Goal: Task Accomplishment & Management: Use online tool/utility

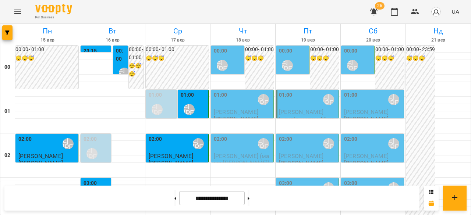
scroll to position [736, 0]
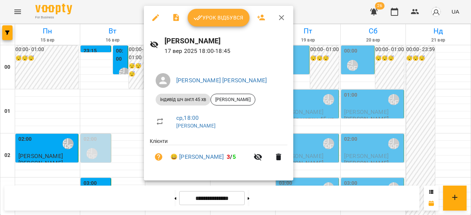
click at [218, 22] on button "Урок відбувся" at bounding box center [219, 18] width 62 height 18
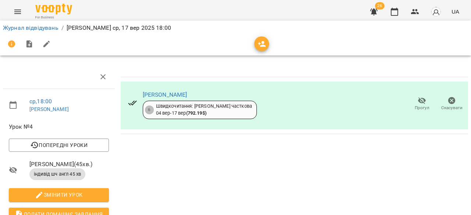
click at [21, 9] on icon "Menu" at bounding box center [17, 11] width 9 height 9
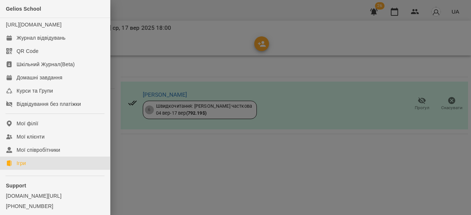
click at [35, 170] on link "Ігри" at bounding box center [55, 163] width 110 height 13
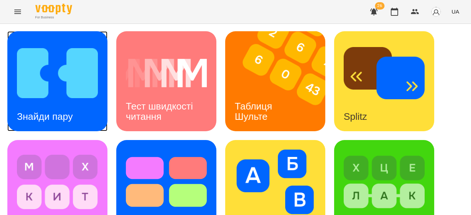
click at [48, 111] on h3 "Знайди пару" at bounding box center [45, 116] width 56 height 11
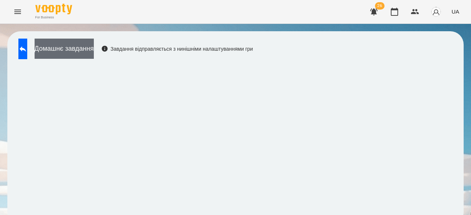
click at [94, 48] on button "Домашнє завдання" at bounding box center [64, 49] width 59 height 20
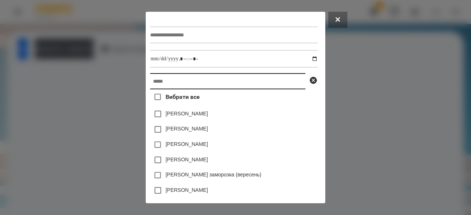
click at [176, 82] on input "text" at bounding box center [227, 81] width 155 height 16
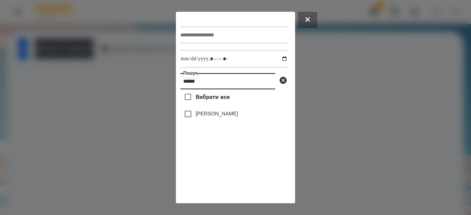
type input "******"
click at [196, 112] on div "[PERSON_NAME]" at bounding box center [233, 113] width 107 height 15
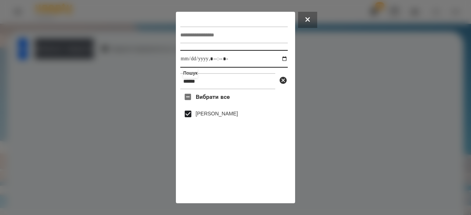
click at [183, 62] on input "datetime-local" at bounding box center [233, 59] width 107 height 18
type input "**********"
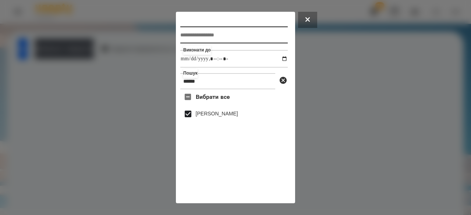
click at [199, 30] on input "text" at bounding box center [233, 34] width 107 height 17
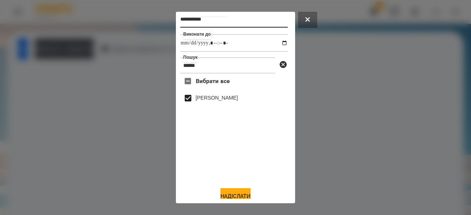
scroll to position [24, 0]
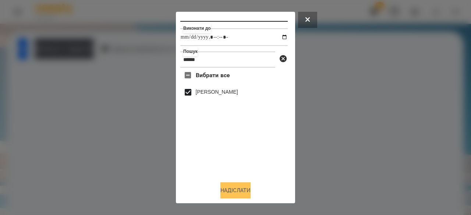
type input "**********"
click at [233, 190] on button "Надіслати" at bounding box center [235, 190] width 30 height 16
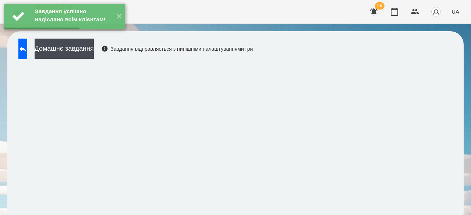
click at [118, 60] on div "Домашнє завдання Завдання відправляється з нинішніми налаштуваннями гри" at bounding box center [134, 51] width 238 height 24
click at [94, 51] on button "Домашнє завдання" at bounding box center [64, 49] width 59 height 20
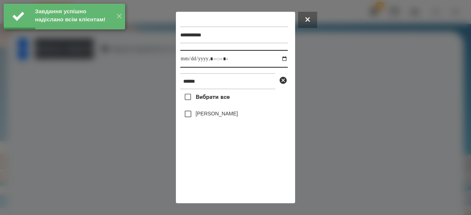
click at [184, 60] on input "datetime-local" at bounding box center [233, 59] width 107 height 18
type input "**********"
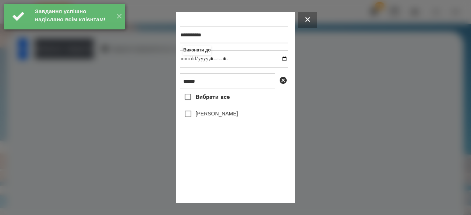
click at [217, 114] on label "[PERSON_NAME]" at bounding box center [217, 113] width 42 height 7
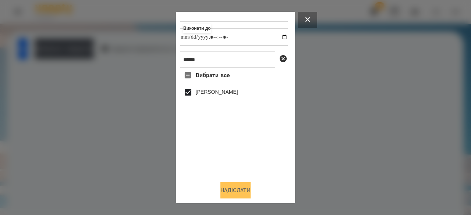
click at [234, 194] on button "Надіслати" at bounding box center [235, 190] width 30 height 16
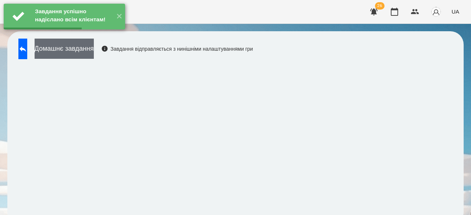
click at [91, 53] on button "Домашнє завдання" at bounding box center [64, 49] width 59 height 20
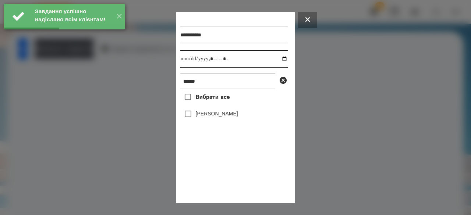
click at [188, 62] on input "datetime-local" at bounding box center [233, 59] width 107 height 18
type input "**********"
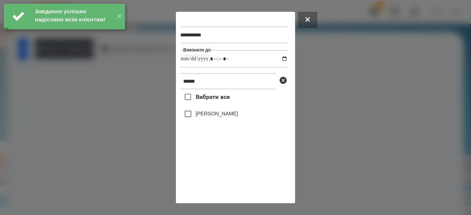
click at [199, 117] on label "[PERSON_NAME]" at bounding box center [217, 113] width 42 height 7
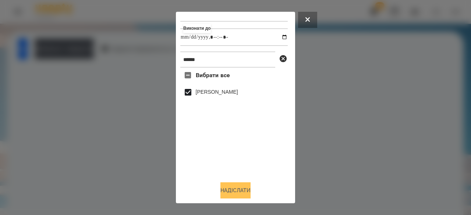
click at [224, 191] on button "Надіслати" at bounding box center [235, 190] width 30 height 16
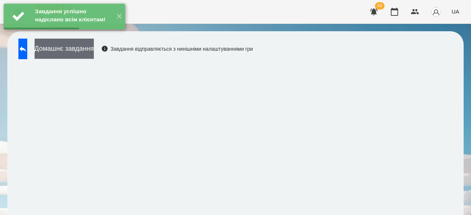
click at [94, 53] on button "Домашнє завдання" at bounding box center [64, 49] width 59 height 20
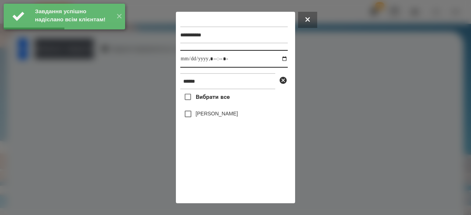
click at [186, 62] on input "datetime-local" at bounding box center [233, 59] width 107 height 18
type input "**********"
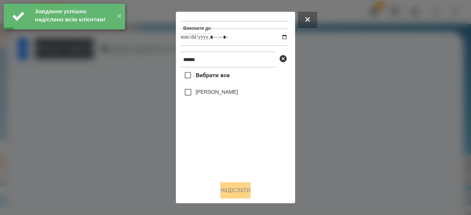
click at [228, 95] on label "[PERSON_NAME]" at bounding box center [217, 91] width 42 height 7
click at [230, 193] on button "Надіслати" at bounding box center [235, 190] width 30 height 16
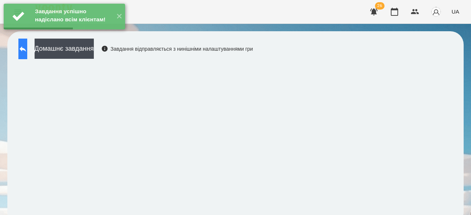
click at [27, 52] on icon at bounding box center [22, 49] width 9 height 9
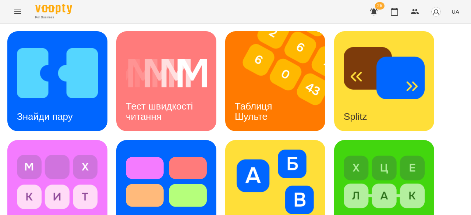
scroll to position [37, 0]
click at [399, 72] on div "Splitz" at bounding box center [384, 81] width 100 height 100
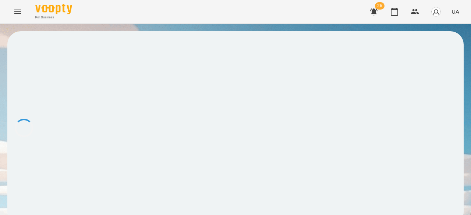
scroll to position [1, 0]
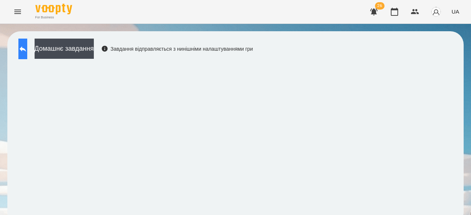
click at [27, 43] on button at bounding box center [22, 49] width 9 height 21
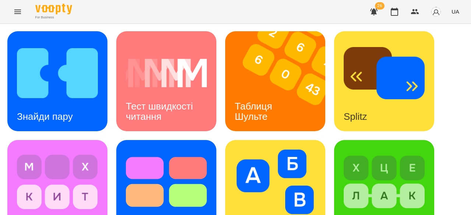
click at [456, 9] on span "UA" at bounding box center [455, 12] width 8 height 8
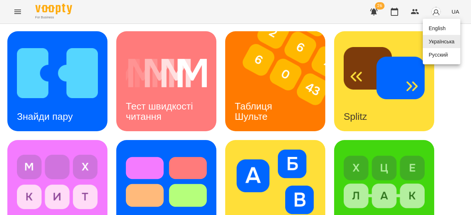
click at [441, 31] on div "English" at bounding box center [442, 28] width 38 height 13
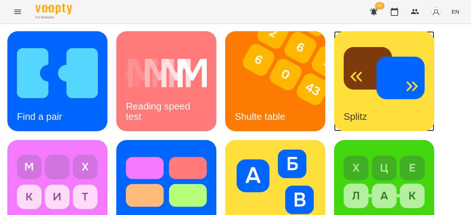
click at [404, 94] on img at bounding box center [384, 73] width 81 height 65
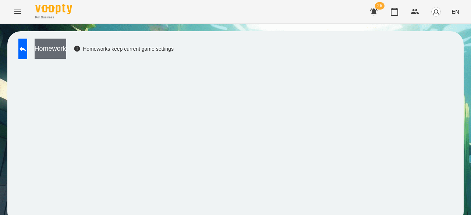
click at [66, 46] on button "Homework" at bounding box center [51, 49] width 32 height 20
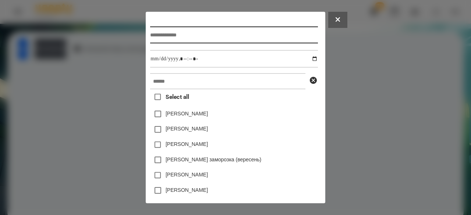
click at [177, 39] on input "text" at bounding box center [233, 34] width 167 height 17
type input "**********"
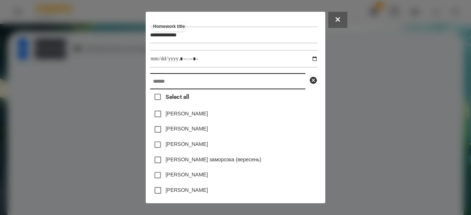
click at [154, 89] on input "text" at bounding box center [227, 81] width 155 height 16
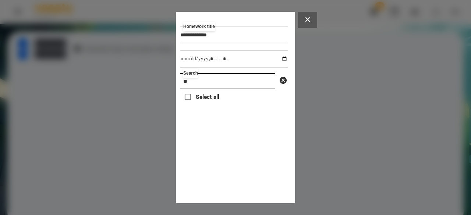
type input "*"
drag, startPoint x: 216, startPoint y: 86, endPoint x: 184, endPoint y: 86, distance: 31.6
click at [184, 86] on input "******" at bounding box center [227, 81] width 95 height 16
type input "******"
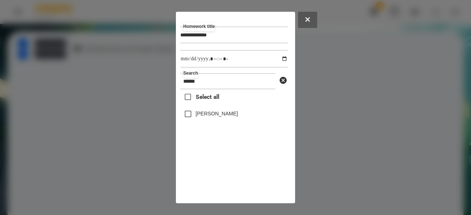
click at [210, 114] on label "[PERSON_NAME]" at bounding box center [217, 113] width 42 height 7
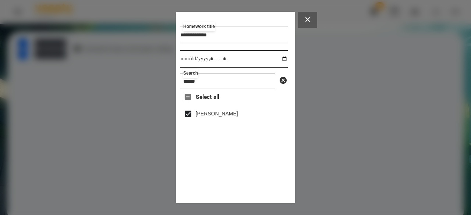
click at [186, 61] on input "datetime-local" at bounding box center [233, 59] width 107 height 18
type input "**********"
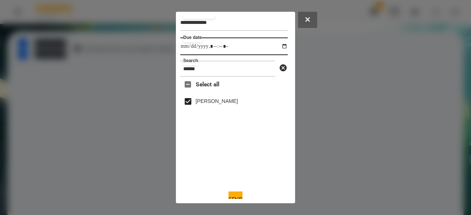
scroll to position [24, 0]
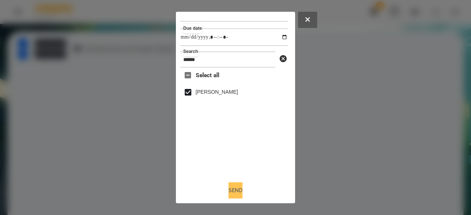
click at [234, 192] on button "Send" at bounding box center [235, 190] width 14 height 16
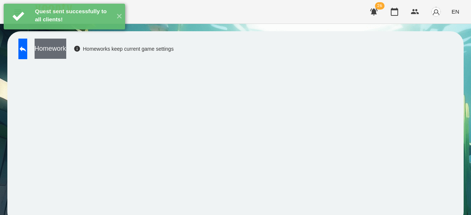
click at [66, 53] on button "Homework" at bounding box center [51, 49] width 32 height 20
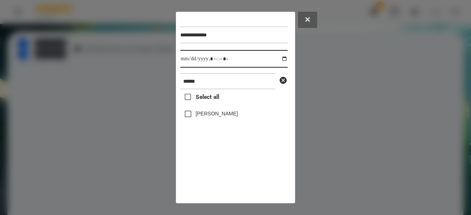
click at [184, 60] on input "datetime-local" at bounding box center [233, 59] width 107 height 18
type input "**********"
click at [216, 116] on label "[PERSON_NAME]" at bounding box center [217, 113] width 42 height 7
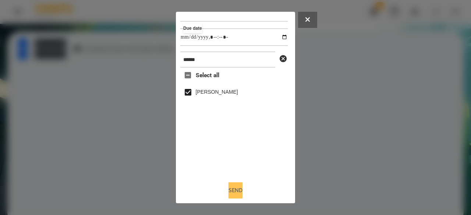
click at [234, 191] on button "Send" at bounding box center [235, 190] width 14 height 16
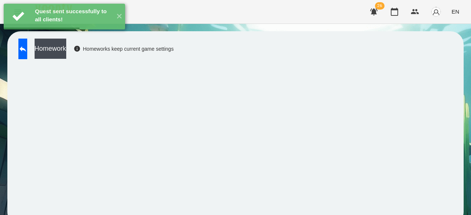
scroll to position [10, 0]
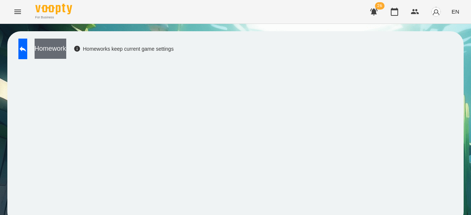
click at [66, 39] on button "Homework" at bounding box center [51, 49] width 32 height 20
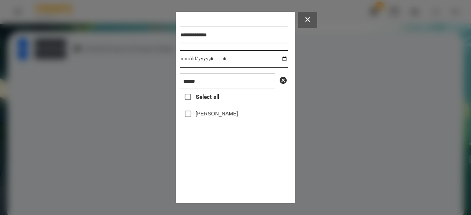
click at [186, 61] on input "datetime-local" at bounding box center [233, 59] width 107 height 18
type input "**********"
click at [198, 117] on label "[PERSON_NAME]" at bounding box center [217, 113] width 42 height 7
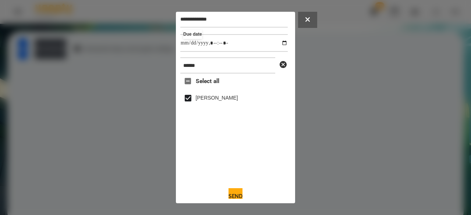
scroll to position [24, 0]
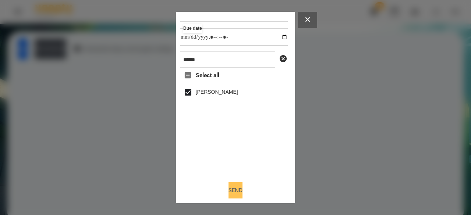
click at [230, 195] on button "Send" at bounding box center [235, 190] width 14 height 16
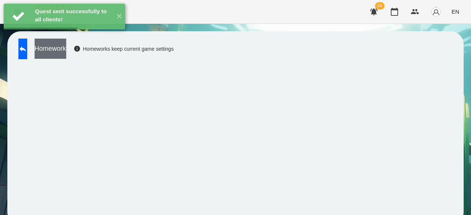
click at [66, 39] on button "Homework" at bounding box center [51, 49] width 32 height 20
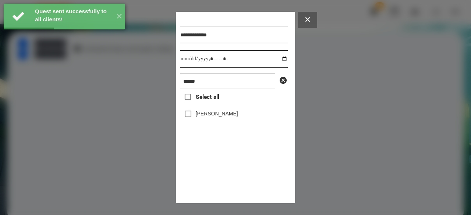
click at [185, 59] on input "datetime-local" at bounding box center [233, 59] width 107 height 18
type input "**********"
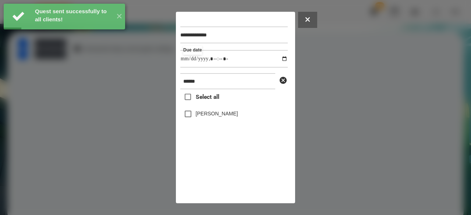
click at [211, 116] on label "[PERSON_NAME]" at bounding box center [217, 113] width 42 height 7
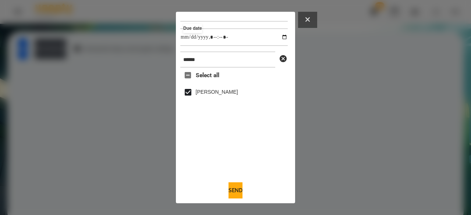
click at [311, 22] on button at bounding box center [307, 20] width 19 height 16
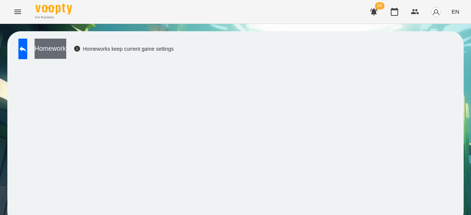
click at [66, 39] on button "Homework" at bounding box center [51, 49] width 32 height 20
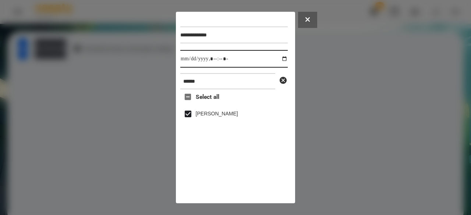
click at [187, 61] on input "datetime-local" at bounding box center [233, 59] width 107 height 18
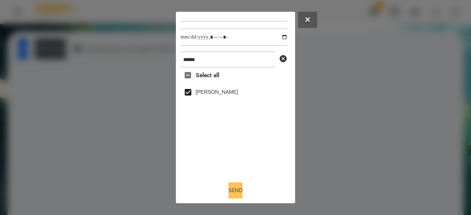
click at [237, 193] on button "Send" at bounding box center [235, 190] width 14 height 16
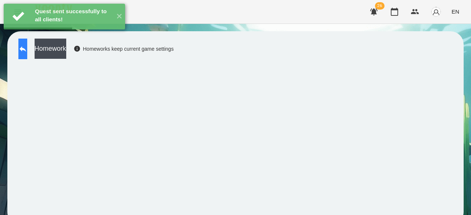
click at [27, 42] on button at bounding box center [22, 49] width 9 height 21
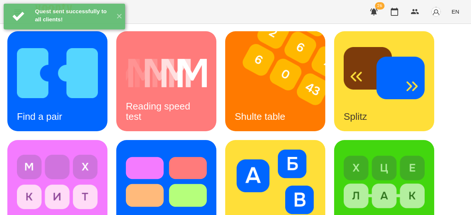
scroll to position [304, 0]
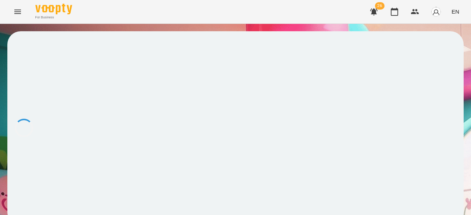
scroll to position [1, 0]
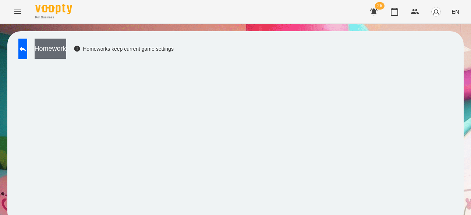
click at [66, 52] on button "Homework" at bounding box center [51, 49] width 32 height 20
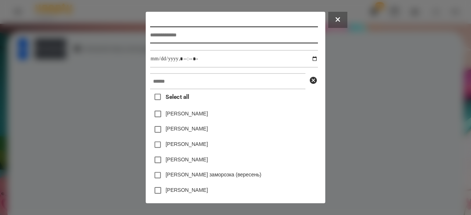
click at [182, 34] on input "text" at bounding box center [233, 34] width 167 height 17
type input "**********"
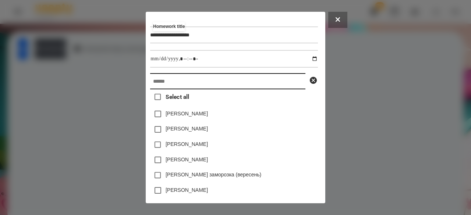
click at [172, 85] on input "text" at bounding box center [227, 81] width 155 height 16
paste input "******"
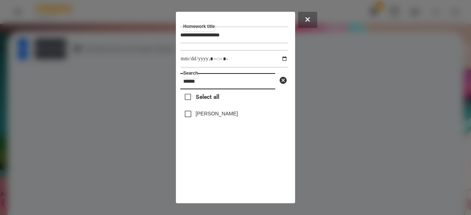
type input "******"
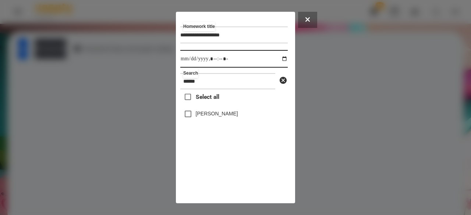
click at [188, 63] on input "datetime-local" at bounding box center [233, 59] width 107 height 18
type input "**********"
click at [218, 117] on label "[PERSON_NAME]" at bounding box center [217, 113] width 42 height 7
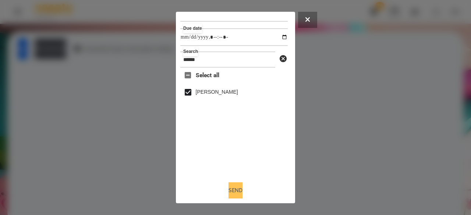
scroll to position [24, 0]
click at [236, 190] on button "Send" at bounding box center [235, 190] width 14 height 16
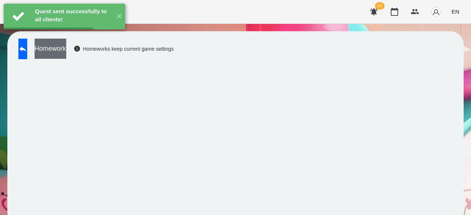
click at [66, 51] on button "Homework" at bounding box center [51, 49] width 32 height 20
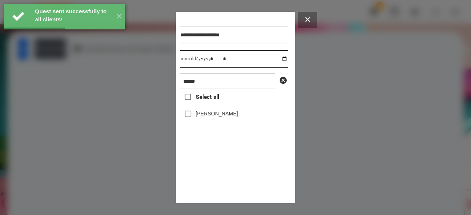
click at [185, 60] on input "datetime-local" at bounding box center [233, 59] width 107 height 18
type input "**********"
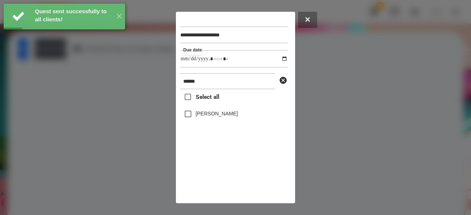
click at [200, 113] on label "[PERSON_NAME]" at bounding box center [217, 113] width 42 height 7
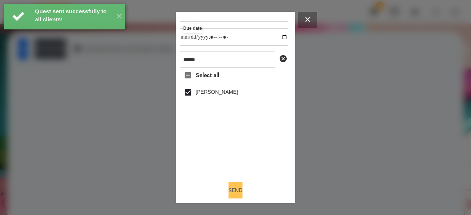
click at [230, 194] on button "Send" at bounding box center [235, 190] width 14 height 16
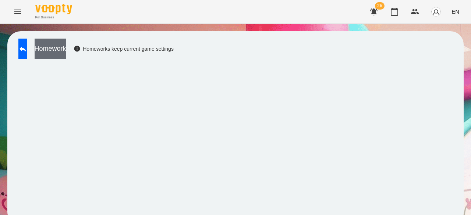
click at [66, 53] on button "Homework" at bounding box center [51, 49] width 32 height 20
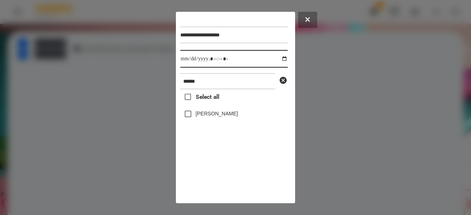
click at [186, 60] on input "datetime-local" at bounding box center [233, 59] width 107 height 18
type input "**********"
click at [200, 116] on label "[PERSON_NAME]" at bounding box center [217, 113] width 42 height 7
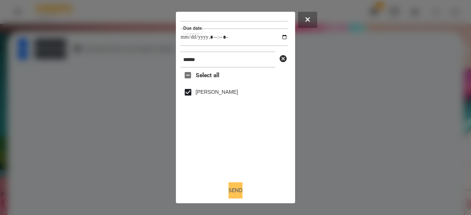
click at [239, 192] on button "Send" at bounding box center [235, 190] width 14 height 16
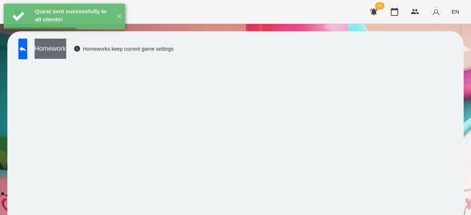
click at [66, 49] on button "Homework" at bounding box center [51, 49] width 32 height 20
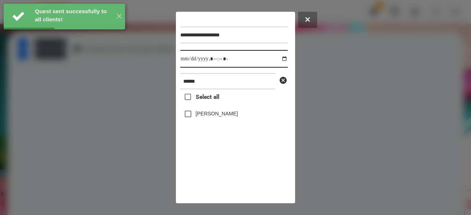
click at [185, 63] on input "datetime-local" at bounding box center [233, 59] width 107 height 18
type input "**********"
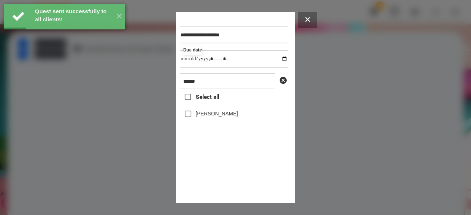
click at [224, 117] on label "[PERSON_NAME]" at bounding box center [217, 113] width 42 height 7
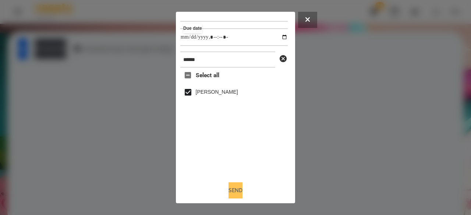
click at [238, 191] on button "Send" at bounding box center [235, 190] width 14 height 16
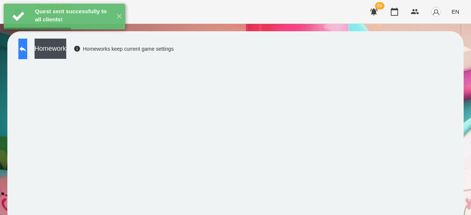
click at [27, 49] on button at bounding box center [22, 49] width 9 height 21
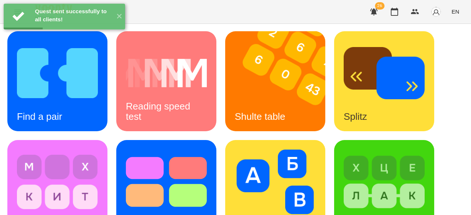
scroll to position [185, 0]
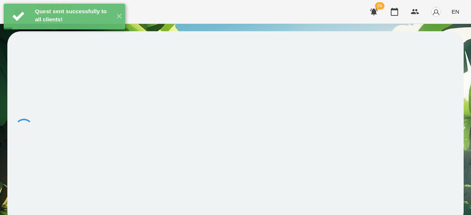
scroll to position [1, 0]
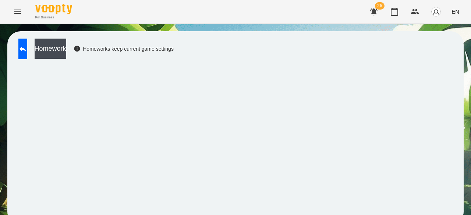
click at [45, 2] on div "For Business 25 EN" at bounding box center [235, 12] width 471 height 24
click at [49, 5] on img at bounding box center [53, 9] width 37 height 11
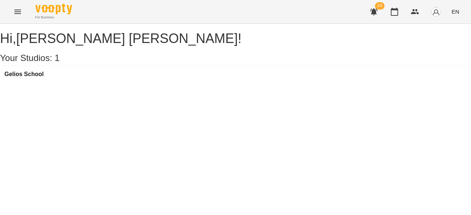
click at [20, 11] on icon "Menu" at bounding box center [17, 11] width 9 height 9
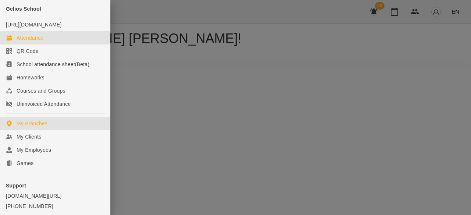
click at [45, 45] on link "Attendance" at bounding box center [55, 37] width 110 height 13
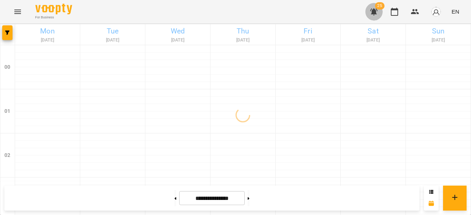
click at [378, 13] on icon "button" at bounding box center [373, 11] width 9 height 9
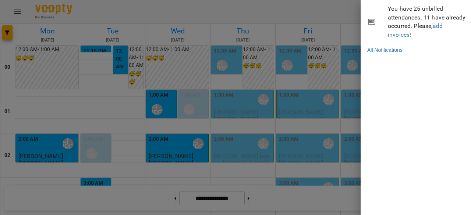
click at [320, 15] on div at bounding box center [235, 107] width 471 height 215
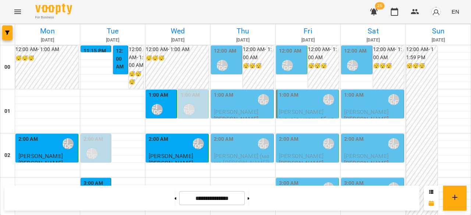
scroll to position [736, 0]
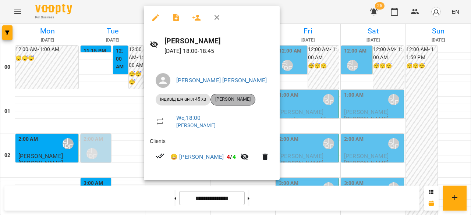
click at [244, 103] on span "[PERSON_NAME]" at bounding box center [233, 99] width 44 height 7
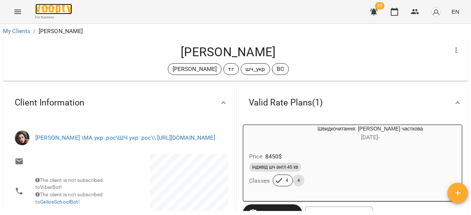
click at [43, 6] on img at bounding box center [53, 9] width 37 height 11
